Goal: Contribute content: Contribute content

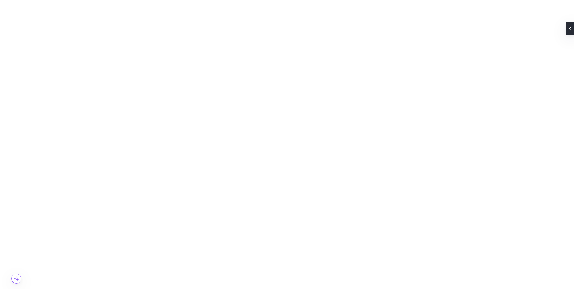
scroll to position [891, 0]
click at [55, 71] on button "Content" at bounding box center [61, 69] width 28 height 8
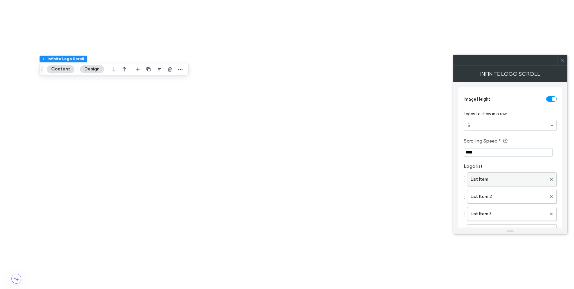
click at [503, 181] on label "List Item" at bounding box center [508, 179] width 76 height 13
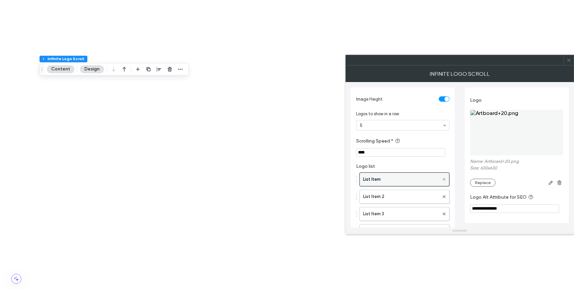
click at [444, 180] on icon at bounding box center [444, 179] width 3 height 3
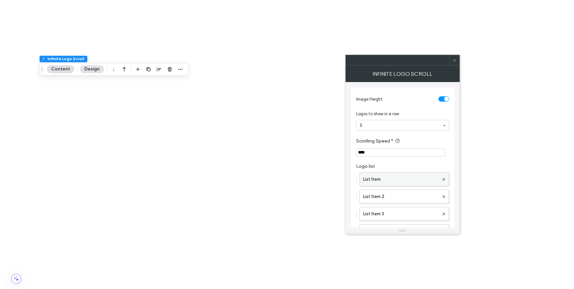
click at [414, 182] on label "List Item" at bounding box center [401, 179] width 76 height 13
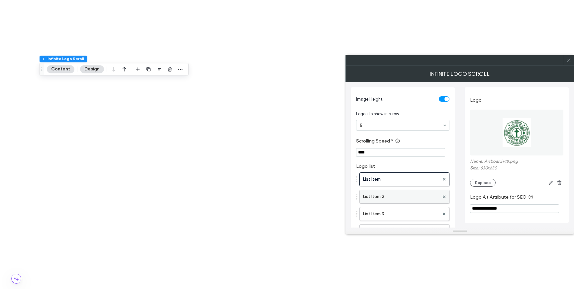
click at [415, 192] on label "List Item 2" at bounding box center [401, 196] width 76 height 13
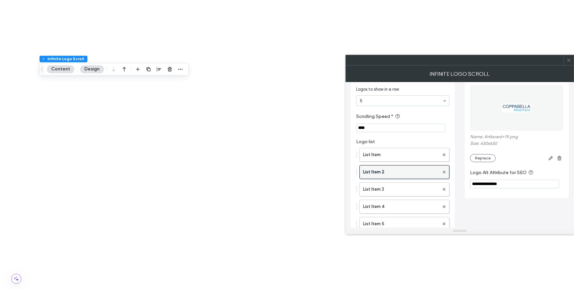
scroll to position [26, 0]
click at [443, 170] on use at bounding box center [444, 170] width 3 height 3
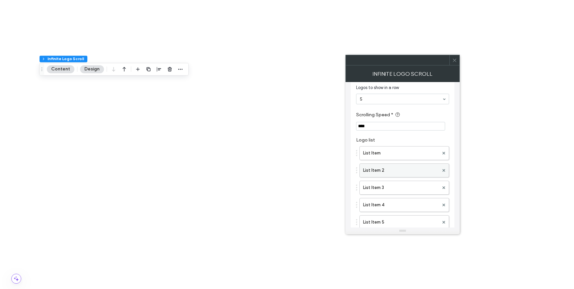
click at [427, 170] on label "List Item 2" at bounding box center [401, 170] width 76 height 13
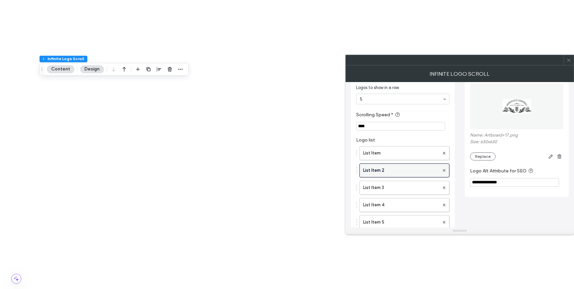
click at [446, 170] on div at bounding box center [444, 170] width 10 height 10
click at [445, 170] on div at bounding box center [444, 170] width 10 height 10
click at [422, 145] on div "List Item List Item 2 List Item 3 List Item 4 List Item 5 List Item 6 List Item…" at bounding box center [402, 238] width 93 height 190
click at [422, 150] on label "List Item" at bounding box center [401, 152] width 76 height 13
click at [422, 174] on label "List Item 2" at bounding box center [401, 170] width 76 height 13
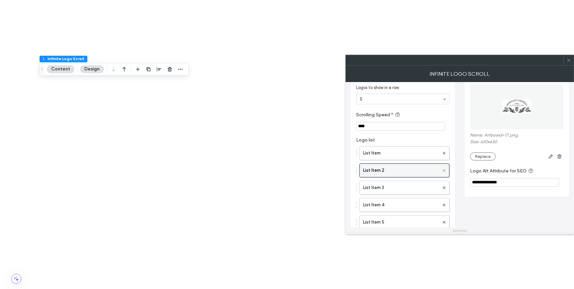
click at [444, 170] on use at bounding box center [444, 170] width 3 height 3
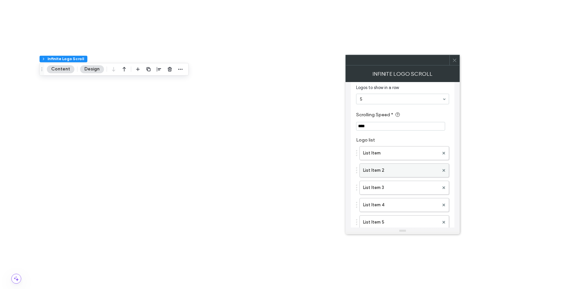
click at [425, 173] on label "List Item 2" at bounding box center [401, 170] width 76 height 13
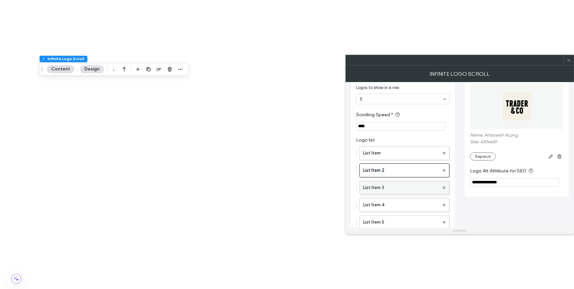
click at [428, 186] on label "List Item 3" at bounding box center [401, 187] width 76 height 13
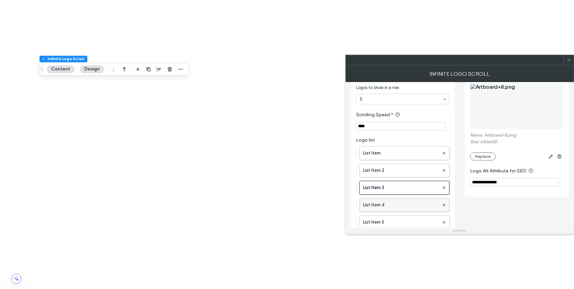
click at [420, 209] on label "List Item 4" at bounding box center [401, 204] width 76 height 13
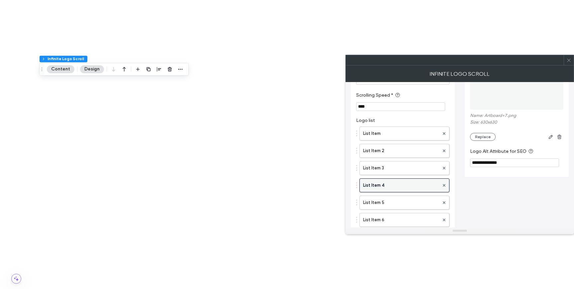
scroll to position [50, 0]
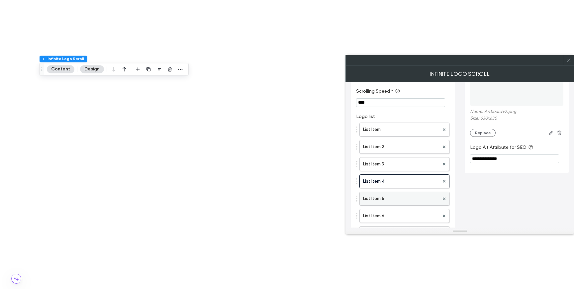
click at [417, 197] on label "List Item 5" at bounding box center [401, 198] width 76 height 13
click at [411, 211] on label "List Item 6" at bounding box center [401, 215] width 76 height 13
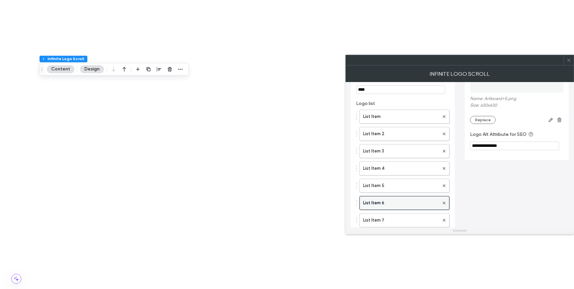
scroll to position [73, 0]
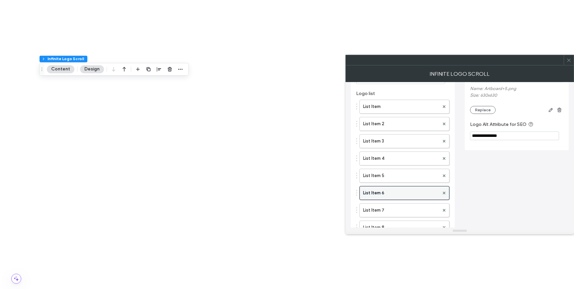
click at [411, 211] on label "List Item 7" at bounding box center [401, 209] width 76 height 13
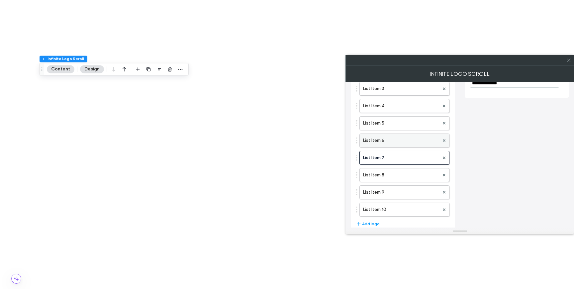
scroll to position [125, 0]
click at [407, 176] on label "List Item 8" at bounding box center [401, 174] width 76 height 13
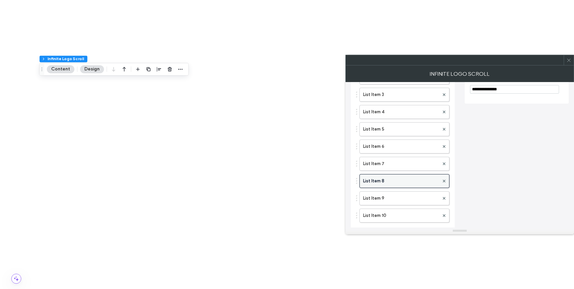
scroll to position [121, 0]
click at [403, 196] on label "List Item 9" at bounding box center [401, 196] width 76 height 13
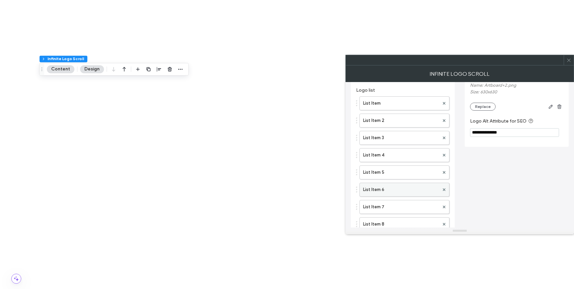
scroll to position [136, 0]
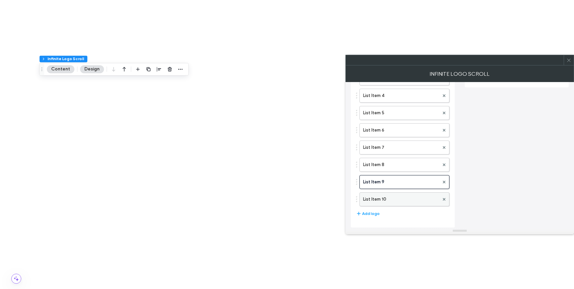
click at [413, 199] on label "List Item 10" at bounding box center [401, 199] width 76 height 13
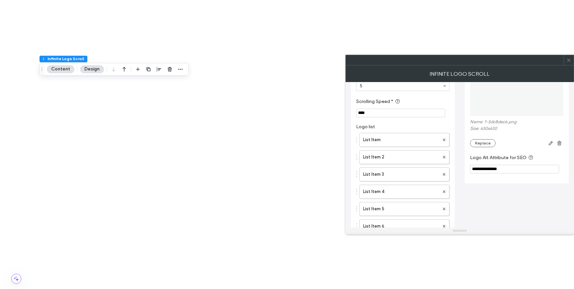
scroll to position [0, 0]
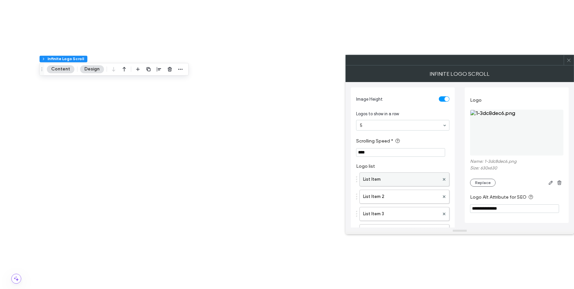
click at [394, 185] on label "List Item" at bounding box center [401, 179] width 76 height 13
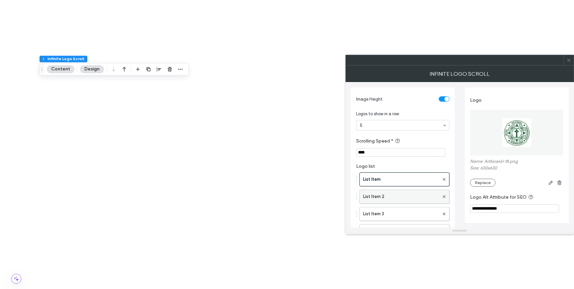
click at [393, 196] on label "List Item 2" at bounding box center [401, 196] width 76 height 13
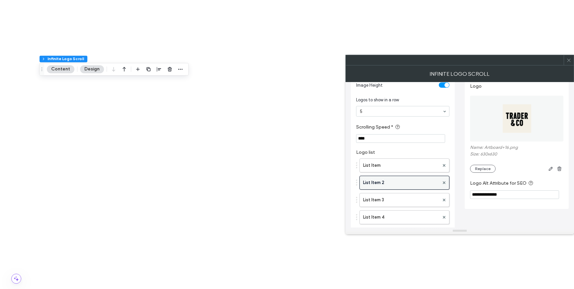
click at [393, 196] on label "List Item 3" at bounding box center [401, 199] width 76 height 13
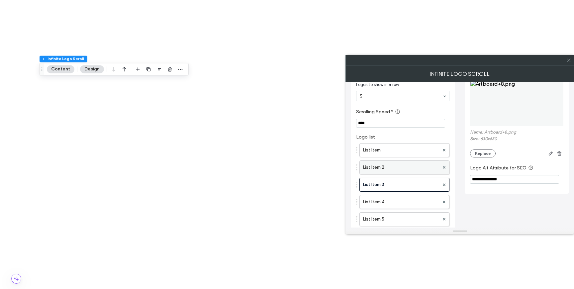
click at [393, 196] on label "List Item 4" at bounding box center [401, 201] width 76 height 13
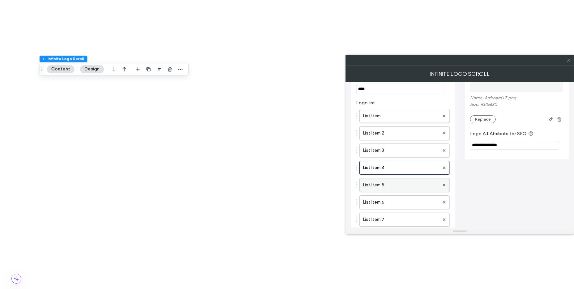
click at [390, 186] on label "List Item 5" at bounding box center [401, 184] width 76 height 13
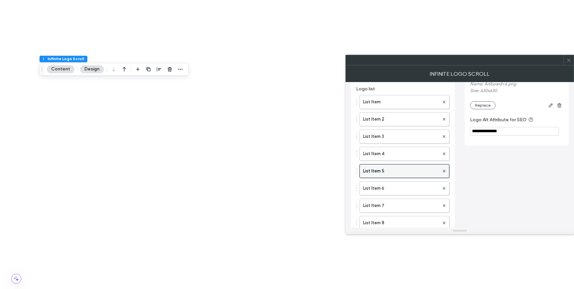
click at [390, 186] on label "List Item 6" at bounding box center [401, 188] width 76 height 13
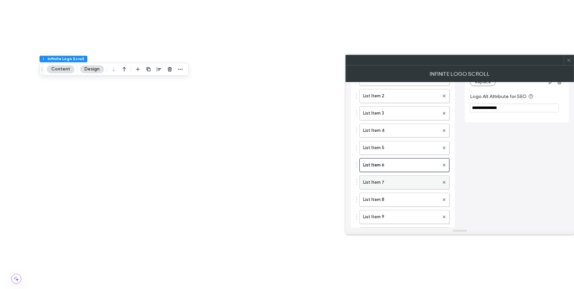
click at [390, 183] on label "List Item 7" at bounding box center [401, 182] width 76 height 13
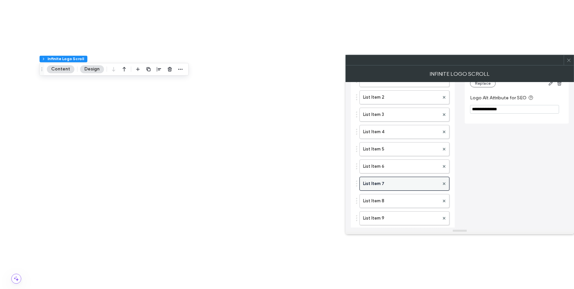
scroll to position [108, 0]
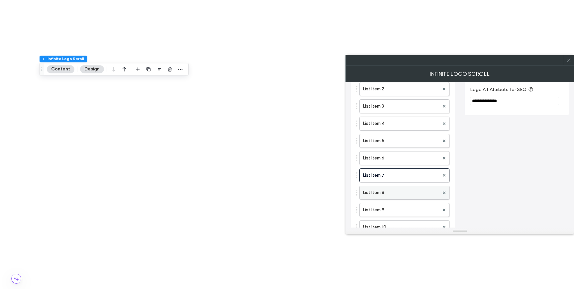
click at [389, 190] on label "List Item 8" at bounding box center [401, 192] width 76 height 13
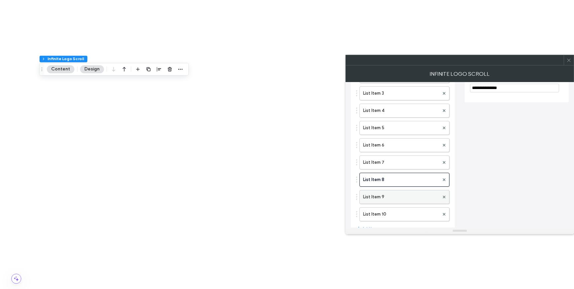
click at [389, 195] on label "List Item 9" at bounding box center [401, 196] width 76 height 13
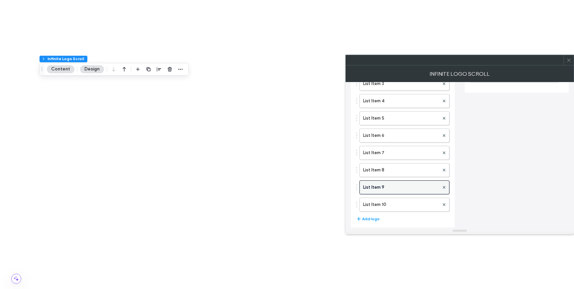
scroll to position [136, 0]
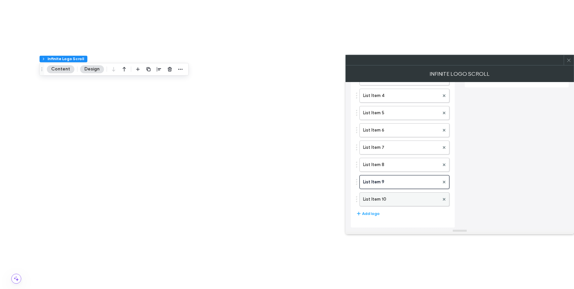
click at [388, 200] on label "List Item 10" at bounding box center [401, 199] width 76 height 13
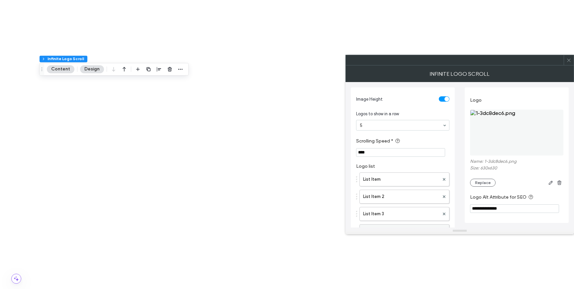
scroll to position [0, 0]
click at [569, 58] on icon at bounding box center [568, 60] width 5 height 5
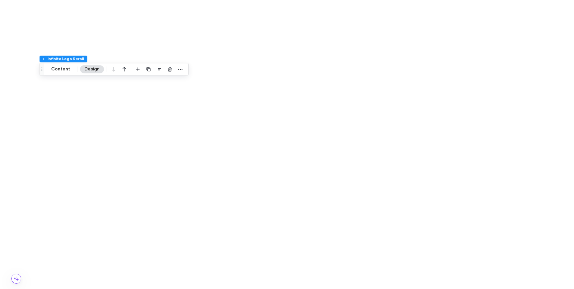
scroll to position [36, 0]
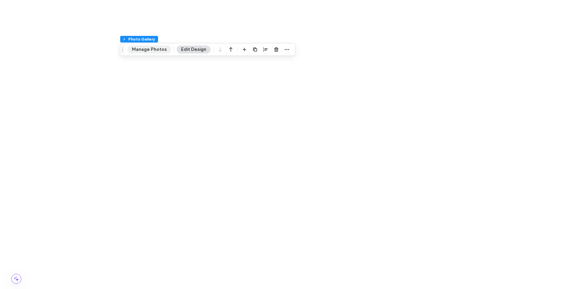
click at [152, 49] on button "Manage Photos" at bounding box center [148, 49] width 43 height 8
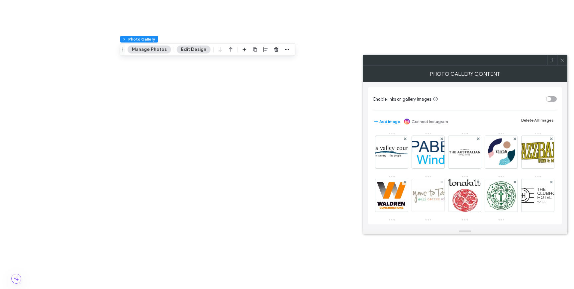
click at [443, 183] on use at bounding box center [441, 181] width 3 height 3
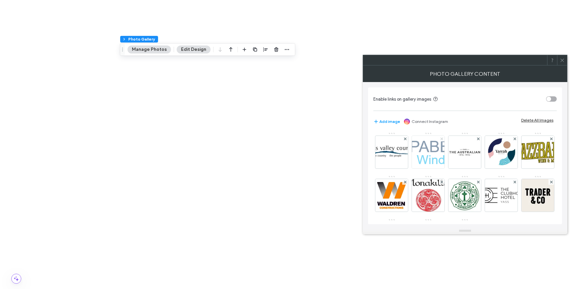
click at [441, 139] on use at bounding box center [441, 138] width 3 height 3
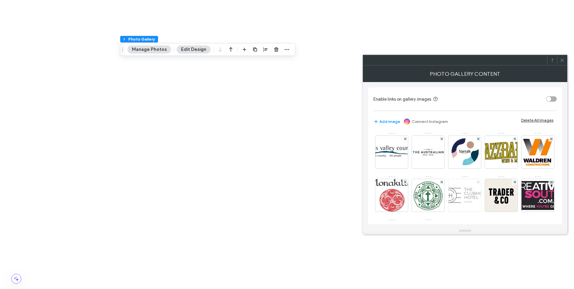
click at [479, 181] on use at bounding box center [477, 181] width 3 height 3
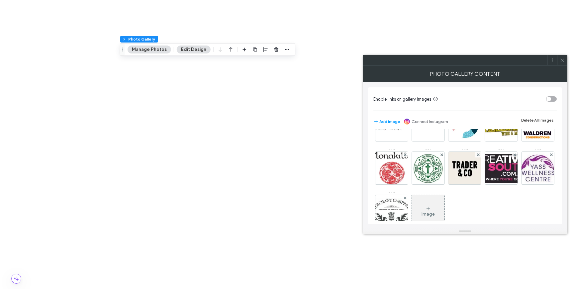
scroll to position [45, 0]
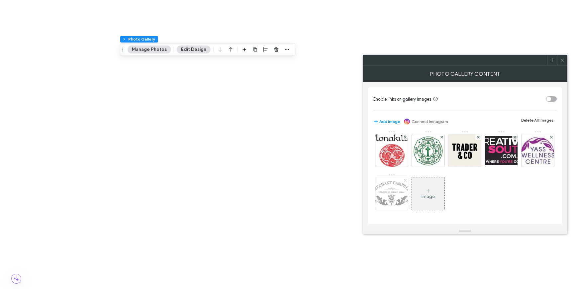
click at [406, 180] on use at bounding box center [404, 180] width 3 height 3
click at [408, 195] on div "Image" at bounding box center [391, 193] width 33 height 31
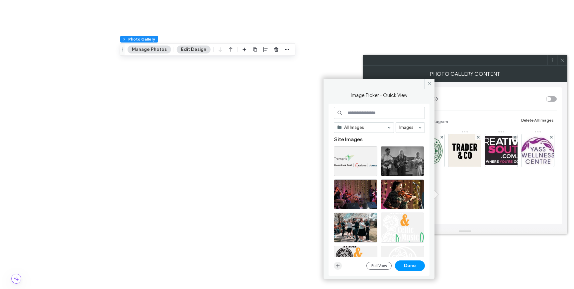
click at [337, 264] on icon "button" at bounding box center [337, 265] width 5 height 5
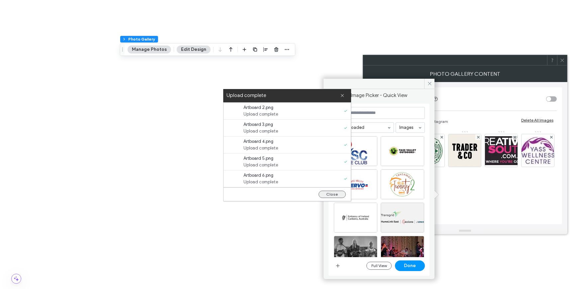
click at [330, 194] on button "Close" at bounding box center [331, 194] width 27 height 7
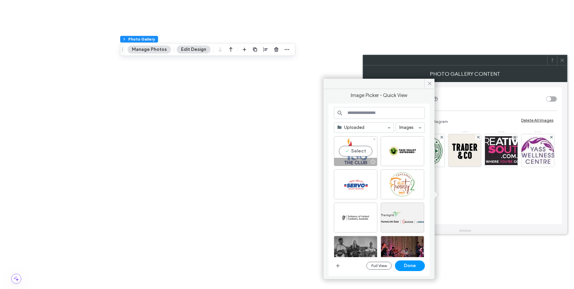
click at [366, 152] on div "Select" at bounding box center [355, 151] width 43 height 30
click at [394, 155] on div "Select" at bounding box center [401, 151] width 43 height 30
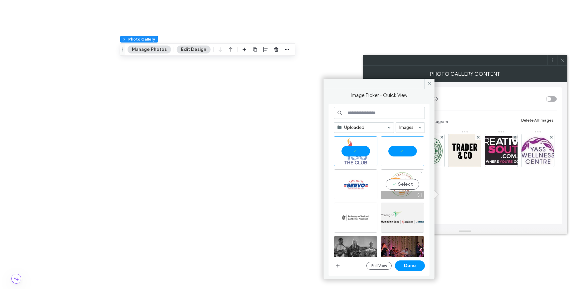
drag, startPoint x: 394, startPoint y: 188, endPoint x: 390, endPoint y: 194, distance: 6.6
click at [390, 194] on div at bounding box center [402, 195] width 43 height 8
click at [357, 185] on div at bounding box center [355, 184] width 43 height 30
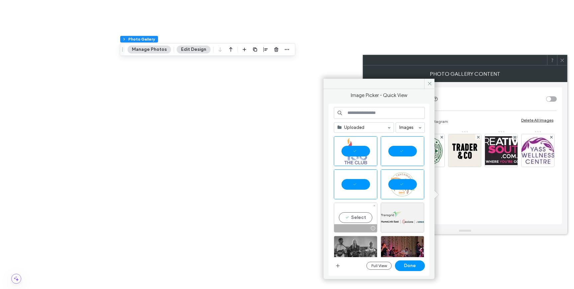
click at [360, 216] on div "Select" at bounding box center [355, 217] width 43 height 30
click at [403, 266] on button "Done" at bounding box center [410, 265] width 30 height 11
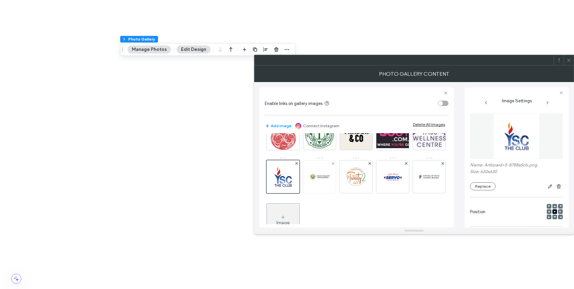
scroll to position [89, 0]
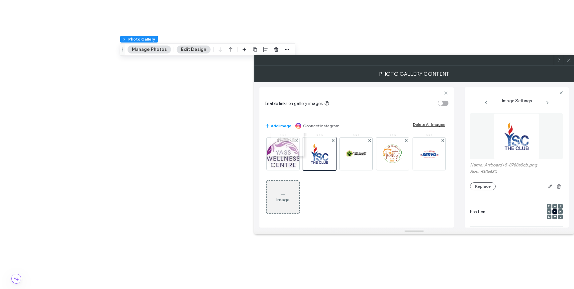
drag, startPoint x: 354, startPoint y: 199, endPoint x: 283, endPoint y: 141, distance: 90.6
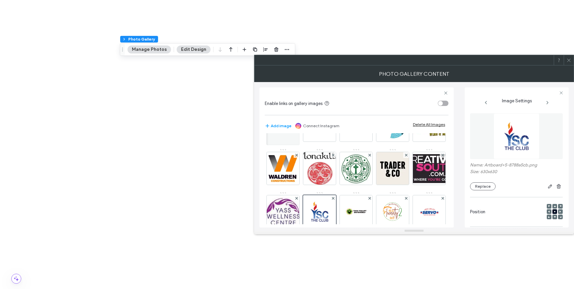
scroll to position [0, 0]
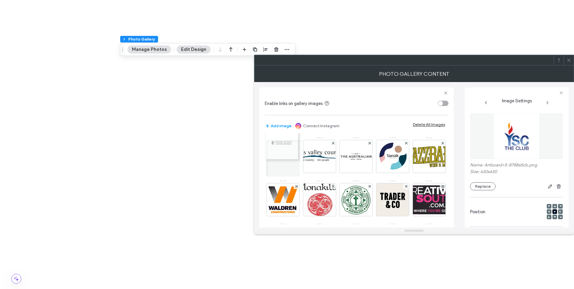
drag, startPoint x: 282, startPoint y: 208, endPoint x: 280, endPoint y: 138, distance: 70.1
click at [568, 58] on icon at bounding box center [568, 60] width 5 height 5
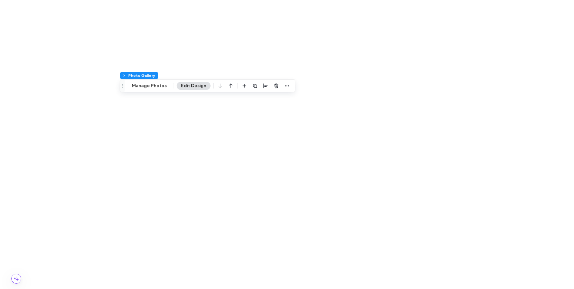
scroll to position [176, 0]
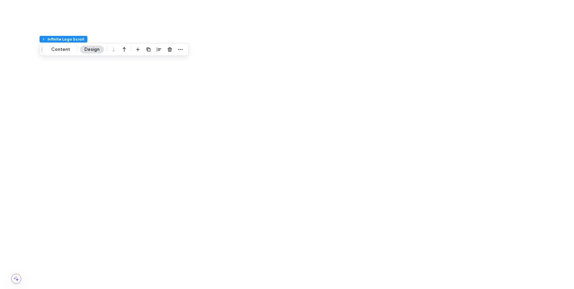
click at [66, 50] on button "Content" at bounding box center [61, 49] width 28 height 8
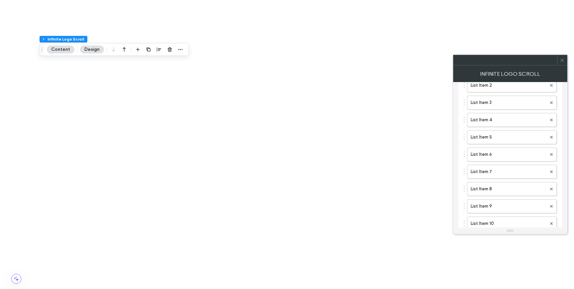
scroll to position [139, 0]
click at [474, 210] on button "Add logo" at bounding box center [475, 210] width 24 height 8
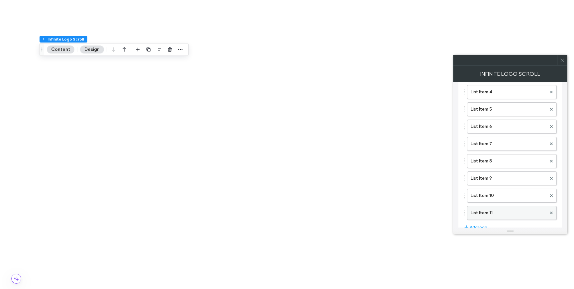
click at [483, 214] on label "List Item 11" at bounding box center [508, 212] width 76 height 13
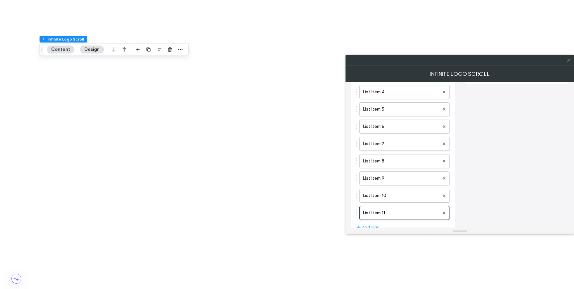
scroll to position [0, 0]
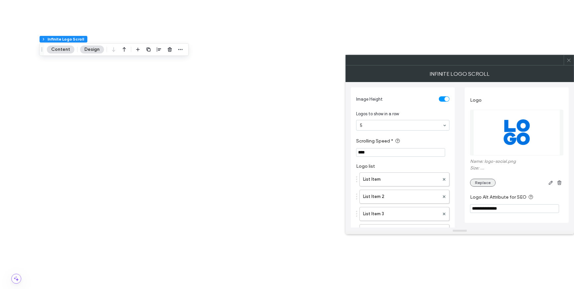
click at [483, 181] on button "Replace" at bounding box center [483, 183] width 26 height 8
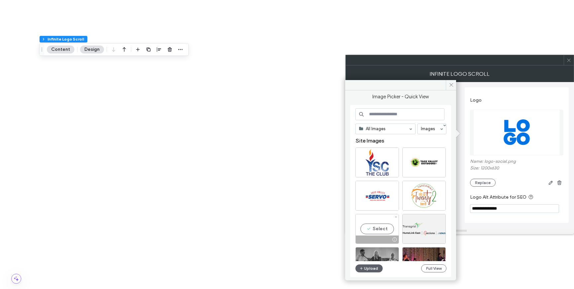
click at [384, 225] on div "Select" at bounding box center [376, 229] width 43 height 30
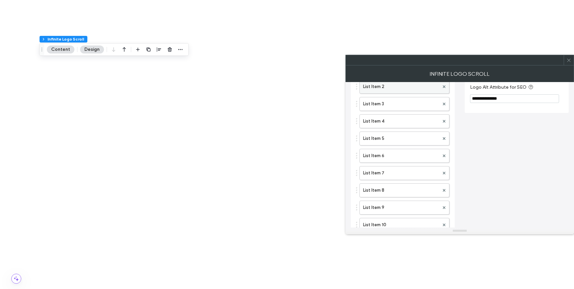
scroll to position [153, 0]
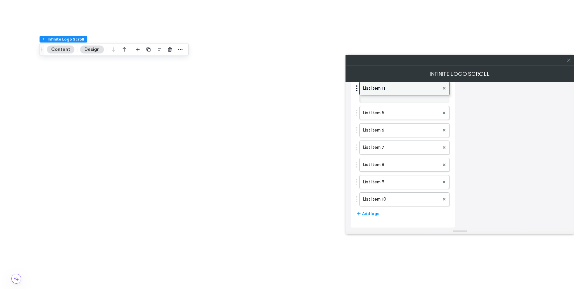
drag, startPoint x: 407, startPoint y: 198, endPoint x: 404, endPoint y: 84, distance: 114.3
click at [368, 212] on button "Add logo" at bounding box center [368, 213] width 24 height 8
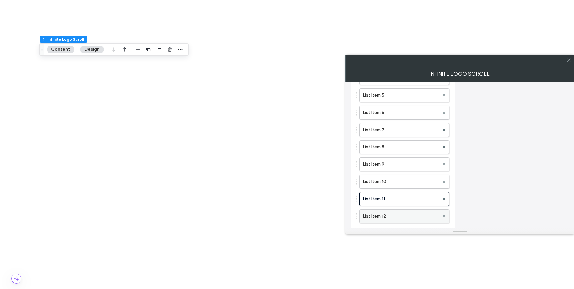
click at [401, 218] on label "List Item 12" at bounding box center [401, 215] width 76 height 13
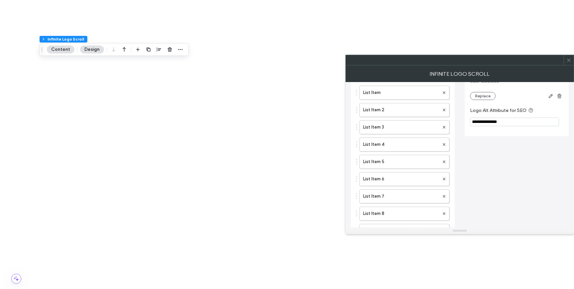
scroll to position [0, 0]
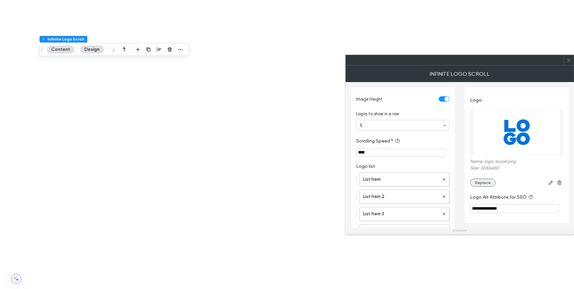
click at [480, 182] on button "Replace" at bounding box center [483, 183] width 26 height 8
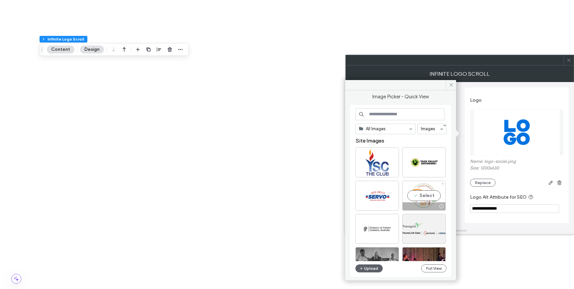
click at [414, 193] on div "Select" at bounding box center [423, 196] width 43 height 30
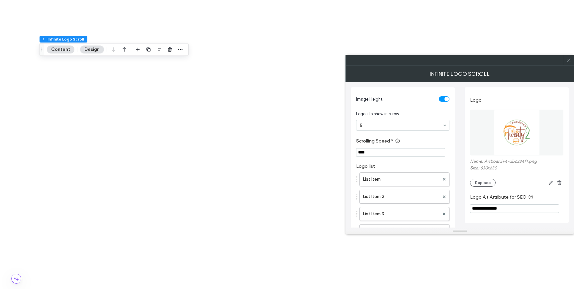
scroll to position [170, 0]
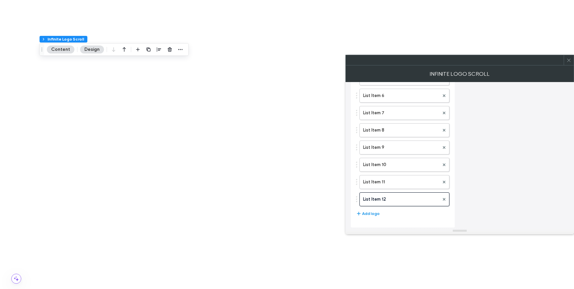
click at [373, 213] on button "Add logo" at bounding box center [368, 213] width 24 height 8
click at [380, 213] on label "List Item 13" at bounding box center [401, 215] width 76 height 13
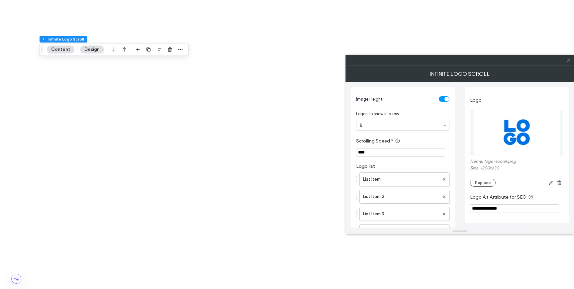
click at [483, 178] on div "Name: logo-social.png Size: 1200x630 Replace" at bounding box center [516, 173] width 93 height 28
click at [483, 182] on button "Replace" at bounding box center [483, 183] width 26 height 8
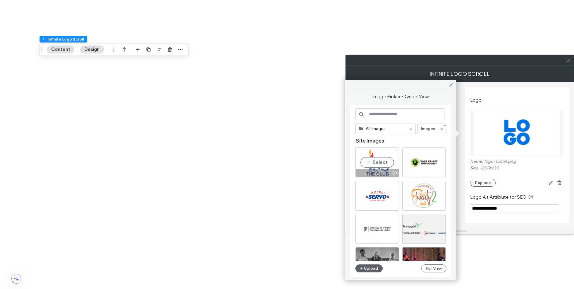
click at [379, 158] on div "Select" at bounding box center [376, 162] width 43 height 30
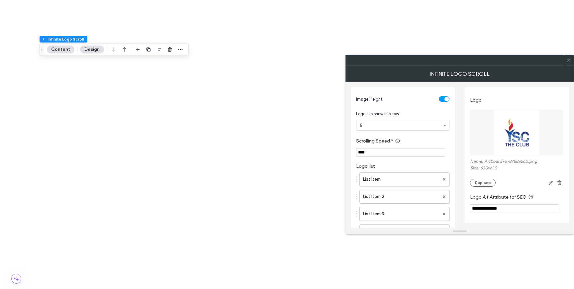
scroll to position [188, 0]
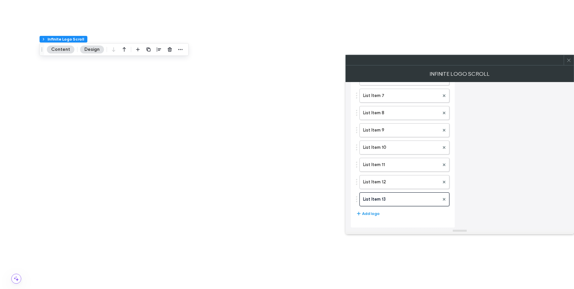
click at [370, 212] on button "Add logo" at bounding box center [368, 213] width 24 height 8
click at [380, 212] on label "List Item 14" at bounding box center [401, 215] width 76 height 13
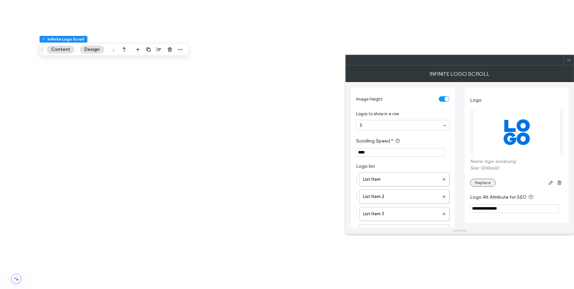
click at [485, 185] on button "Replace" at bounding box center [483, 183] width 26 height 8
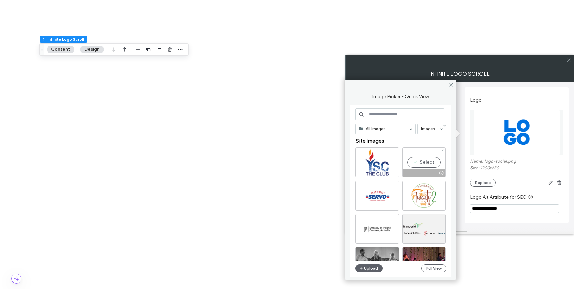
click at [420, 158] on div "Select" at bounding box center [423, 162] width 43 height 30
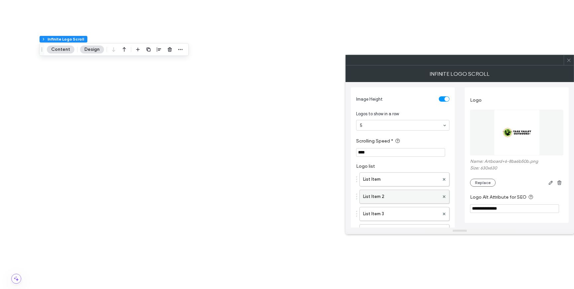
scroll to position [205, 0]
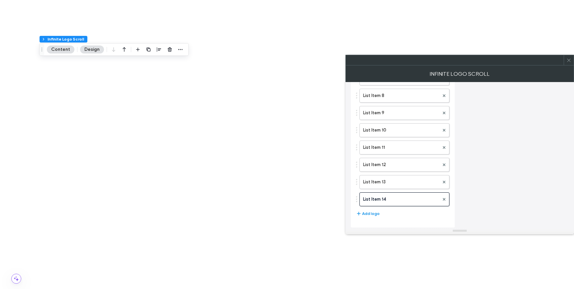
click at [372, 212] on button "Add logo" at bounding box center [368, 213] width 24 height 8
click at [382, 211] on label "List Item 15" at bounding box center [401, 215] width 76 height 13
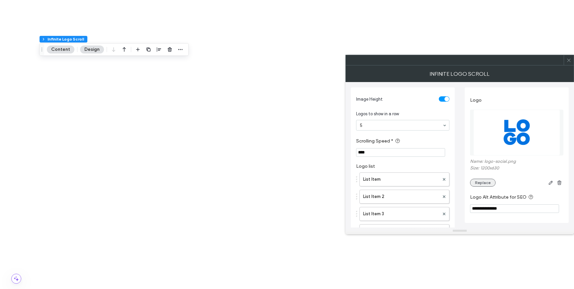
click at [479, 185] on button "Replace" at bounding box center [483, 183] width 26 height 8
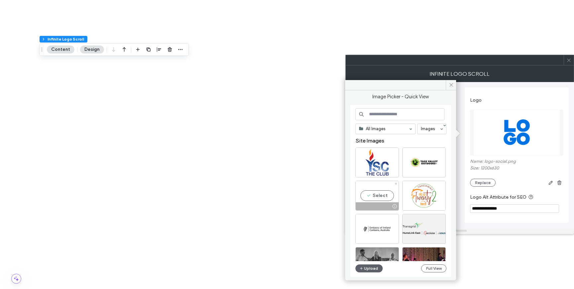
click at [379, 187] on div "Select" at bounding box center [376, 196] width 43 height 30
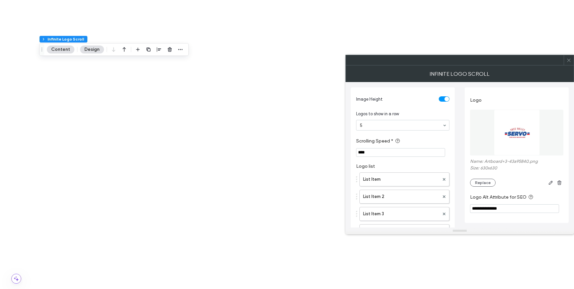
scroll to position [222, 0]
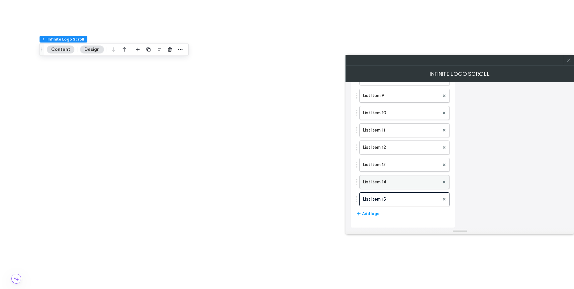
click at [379, 183] on label "List Item 14" at bounding box center [401, 181] width 76 height 13
click at [401, 163] on label "List Item 13" at bounding box center [401, 164] width 76 height 13
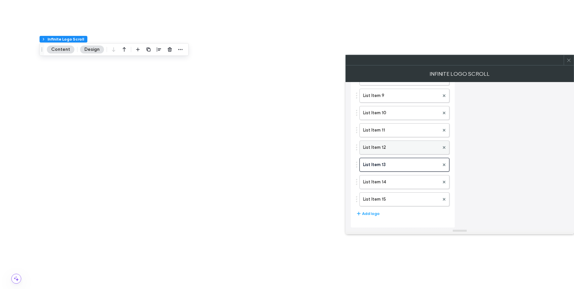
click at [399, 143] on label "List Item 12" at bounding box center [401, 147] width 76 height 13
click at [567, 58] on icon at bounding box center [568, 60] width 5 height 5
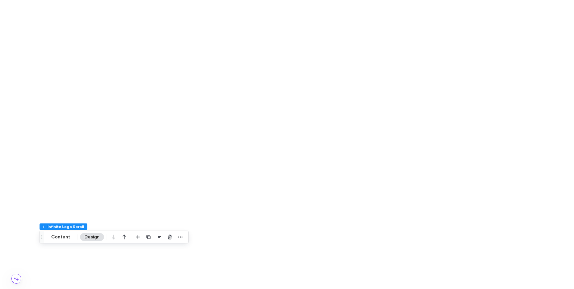
scroll to position [675, 0]
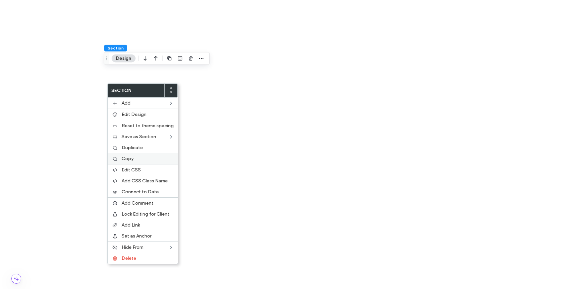
click at [120, 160] on div "Copy" at bounding box center [143, 158] width 70 height 11
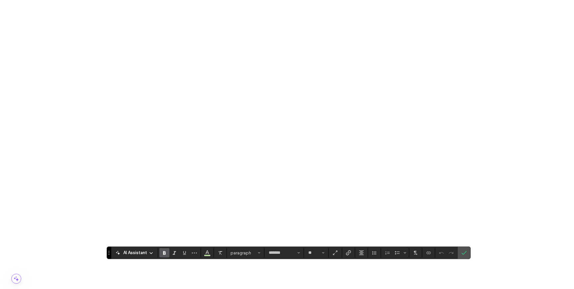
click at [464, 254] on icon "Confirm" at bounding box center [463, 252] width 5 height 5
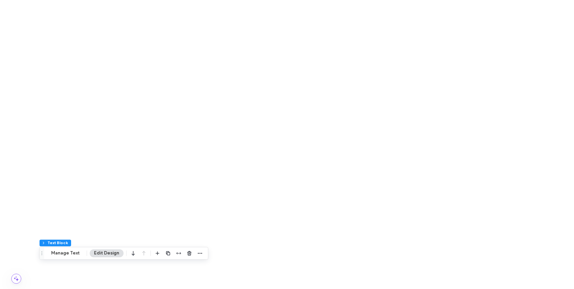
scroll to position [14, 0]
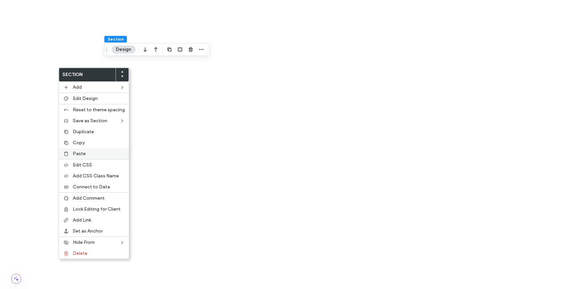
click at [82, 152] on span "Paste" at bounding box center [79, 154] width 13 height 6
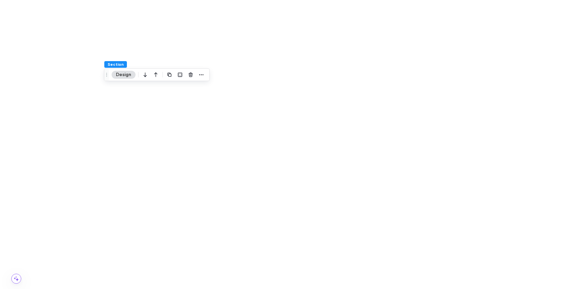
scroll to position [613, 0]
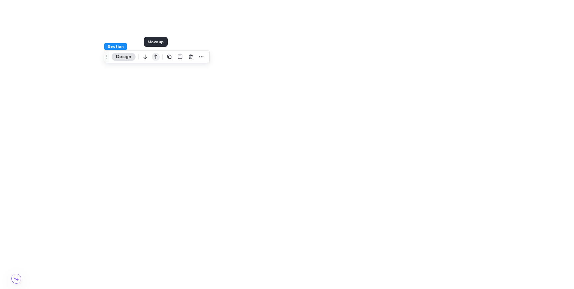
click at [156, 55] on use "button" at bounding box center [155, 56] width 3 height 5
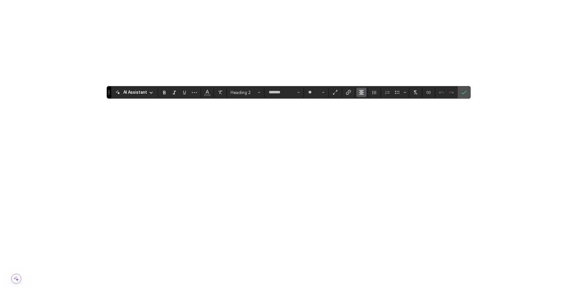
click at [358, 93] on button "Alignment" at bounding box center [361, 92] width 10 height 9
click at [365, 98] on div "AI Assistant Heading 2 ******* **" at bounding box center [289, 92] width 364 height 13
click at [365, 99] on label "ui.textEditor.alignment.left" at bounding box center [367, 103] width 23 height 10
click at [467, 90] on label "Confirm" at bounding box center [464, 92] width 10 height 12
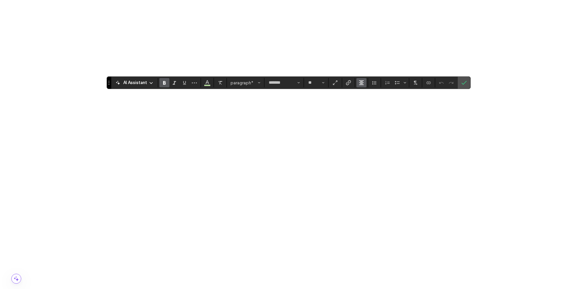
click at [360, 81] on icon "Alignment" at bounding box center [361, 82] width 5 height 5
click at [368, 93] on use "ui.textEditor.alignment.left" at bounding box center [366, 93] width 5 height 5
click at [464, 82] on icon "Confirm" at bounding box center [463, 82] width 5 height 5
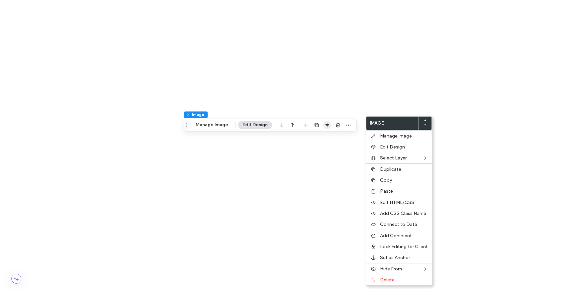
click at [325, 125] on use "button" at bounding box center [327, 124] width 4 height 5
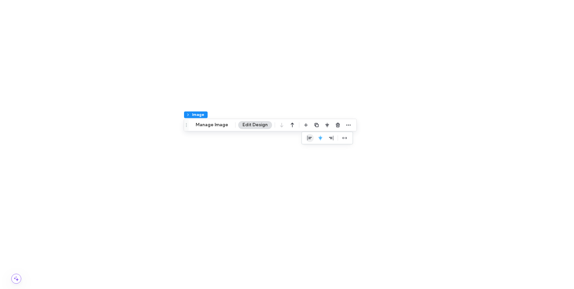
click at [307, 138] on icon "flex-start" at bounding box center [309, 137] width 5 height 5
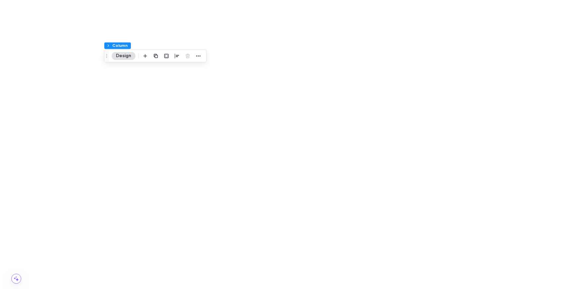
scroll to position [336, 0]
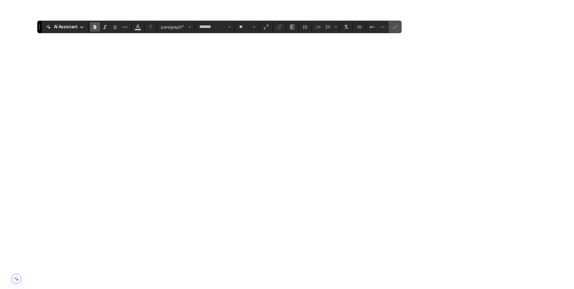
scroll to position [748, 0]
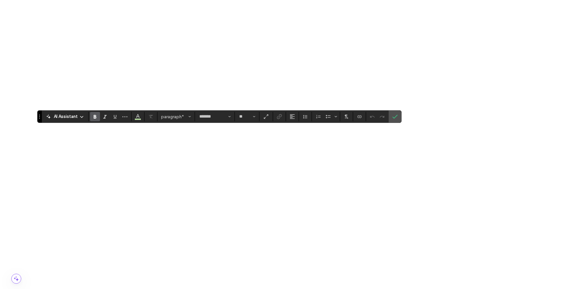
click at [393, 116] on icon "Confirm" at bounding box center [394, 116] width 5 height 5
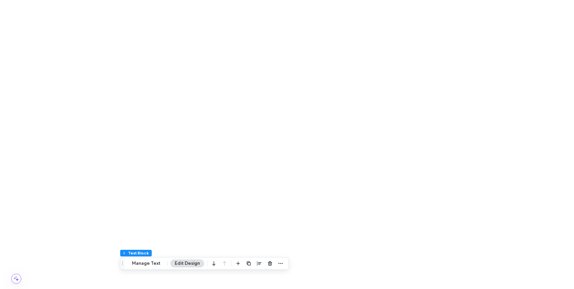
scroll to position [6, 0]
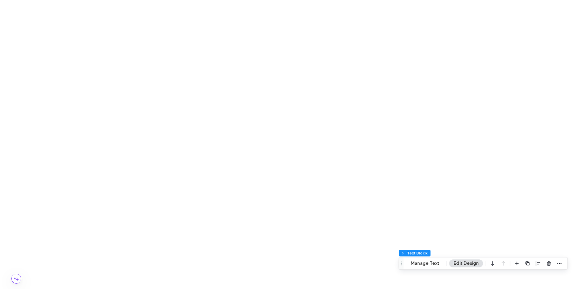
scroll to position [106, 0]
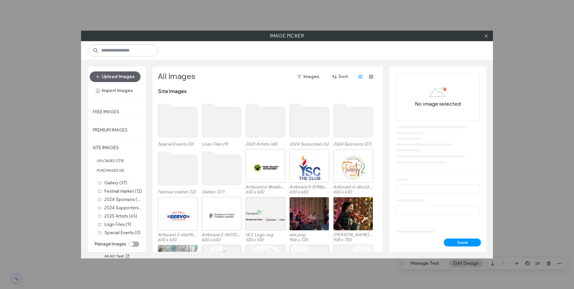
click at [268, 114] on use at bounding box center [266, 120] width 40 height 33
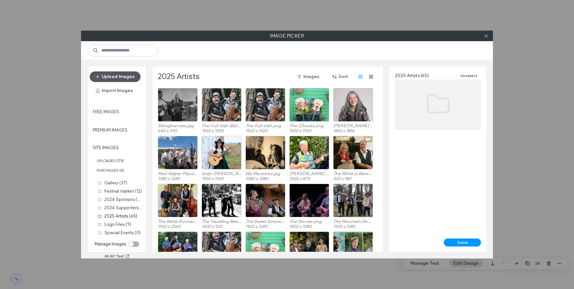
click at [111, 77] on button "Upload Images" at bounding box center [115, 76] width 51 height 11
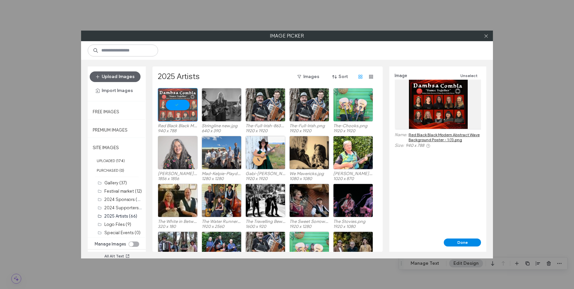
click at [467, 243] on button "Done" at bounding box center [461, 242] width 37 height 8
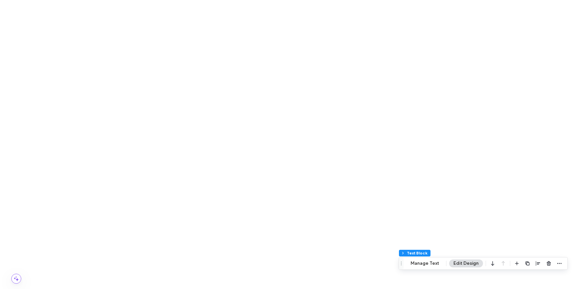
scroll to position [374, 0]
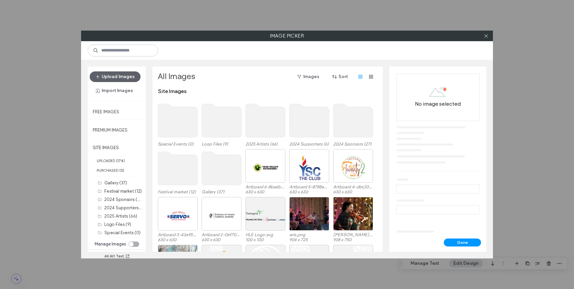
click at [268, 126] on use at bounding box center [266, 120] width 40 height 33
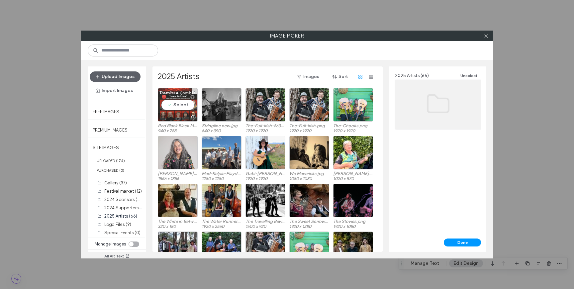
click at [174, 113] on div at bounding box center [177, 117] width 39 height 8
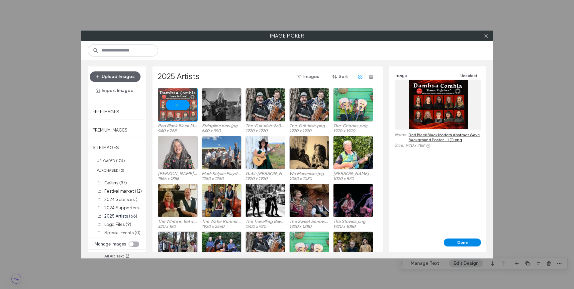
click at [464, 244] on button "Done" at bounding box center [461, 242] width 37 height 8
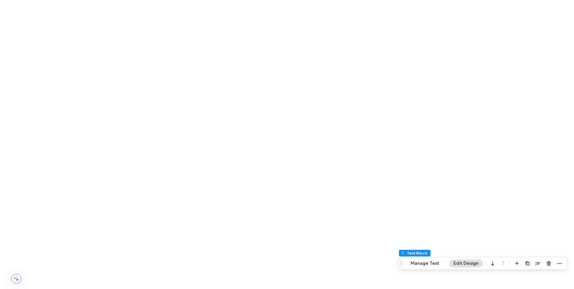
scroll to position [0, 0]
